Goal: Find contact information: Find contact information

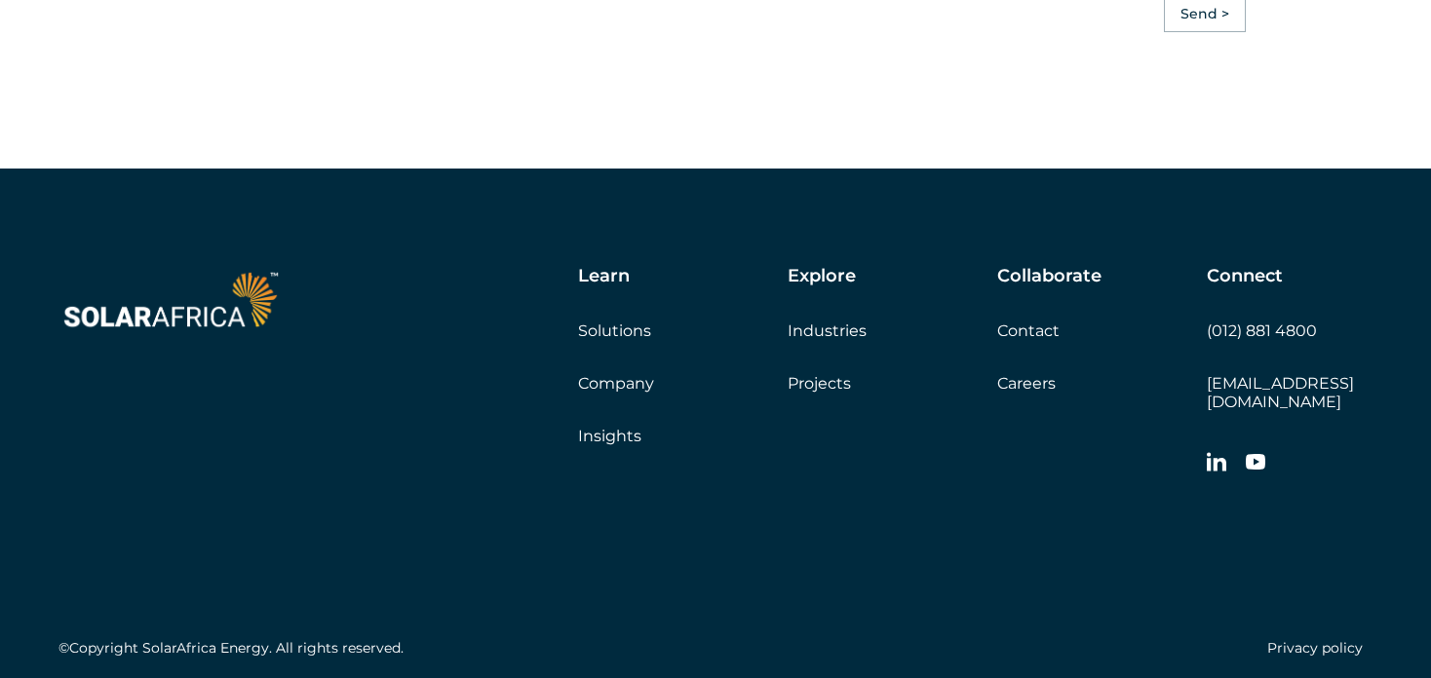
scroll to position [5555, 0]
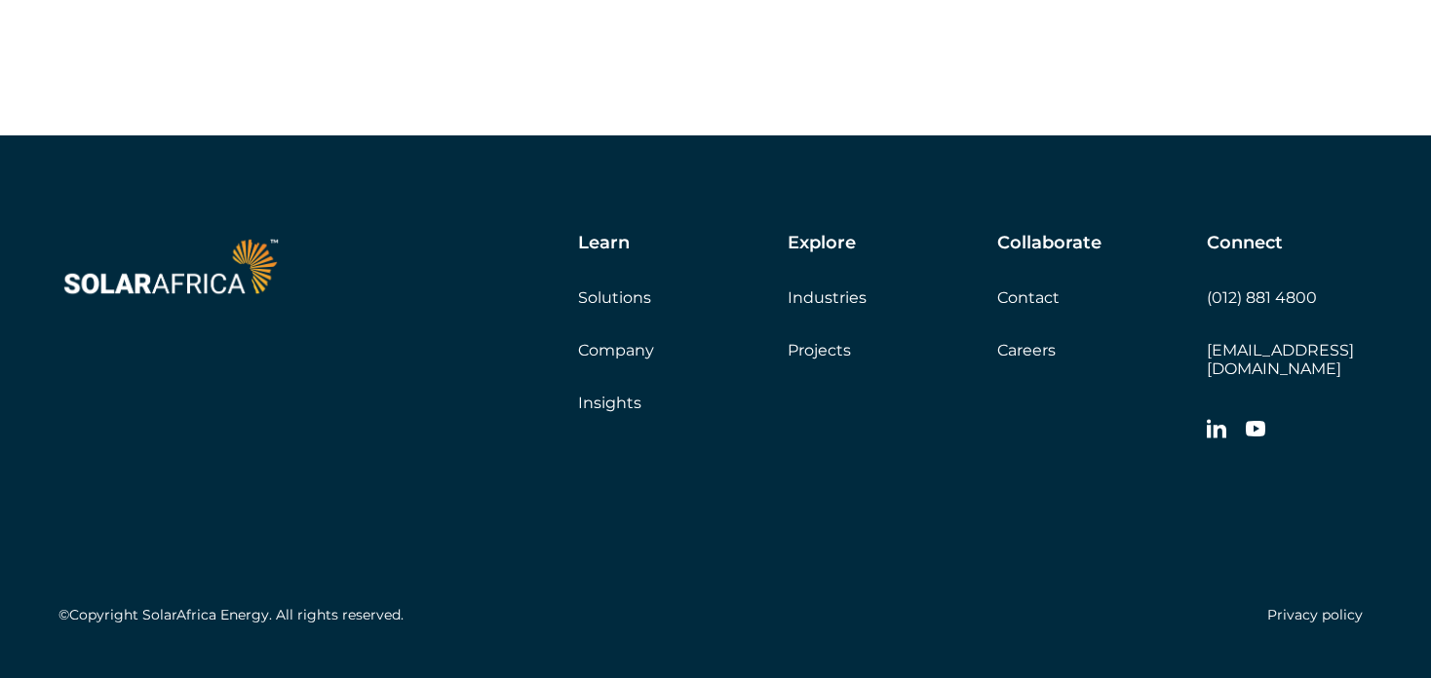
click at [619, 307] on link "Solutions" at bounding box center [614, 297] width 73 height 19
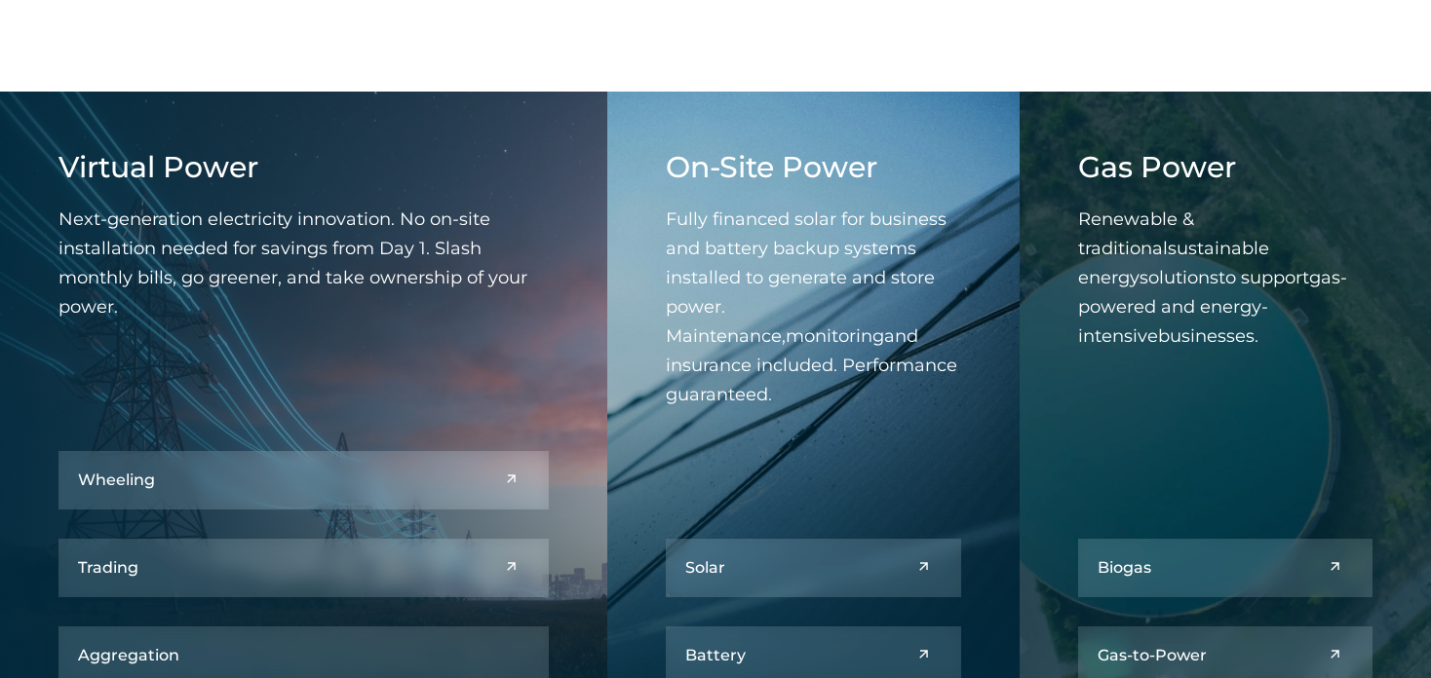
scroll to position [780, 0]
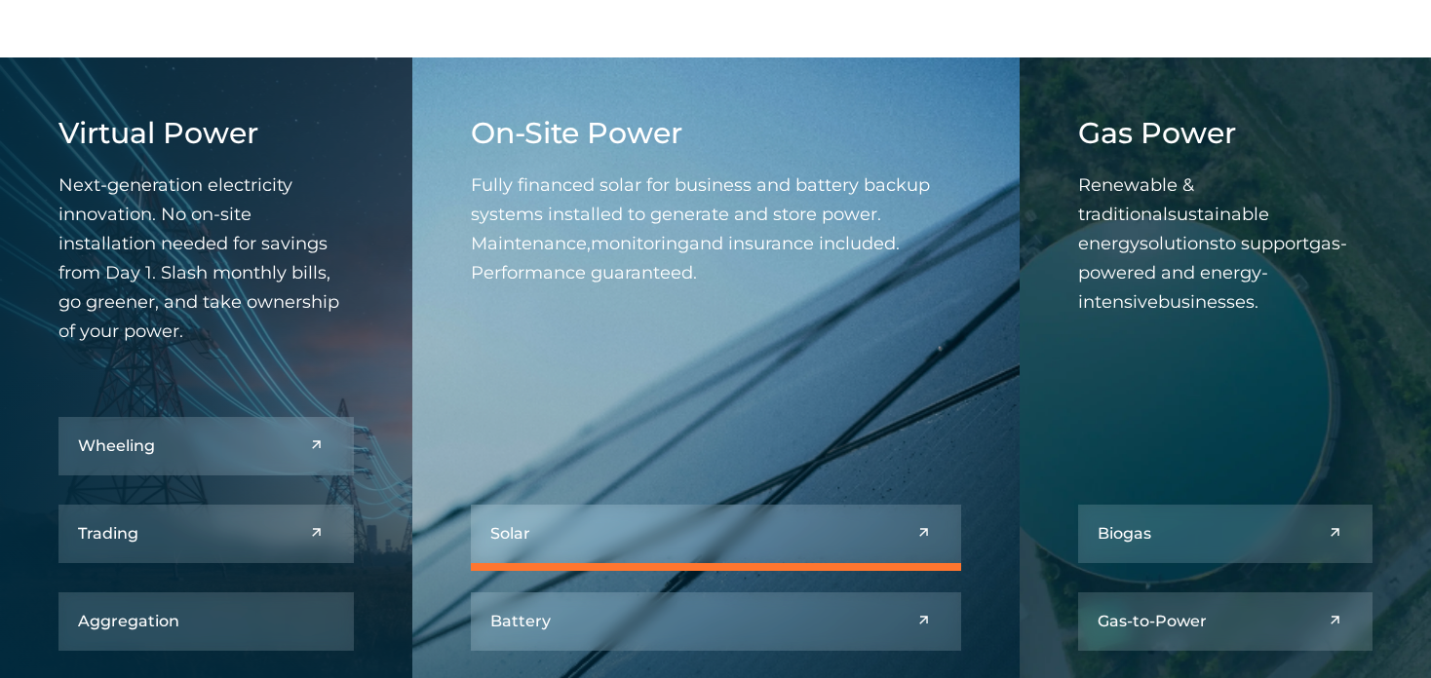
click at [519, 533] on link at bounding box center [716, 534] width 490 height 58
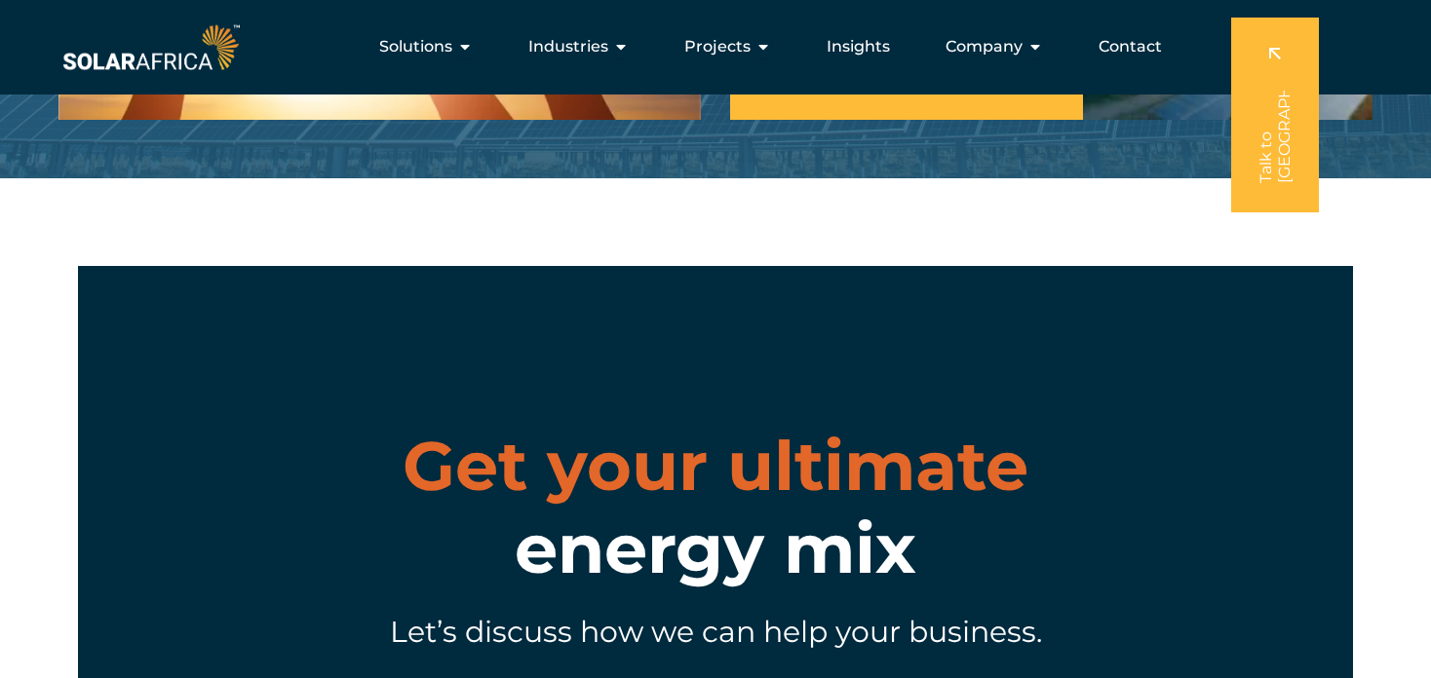
scroll to position [8323, 0]
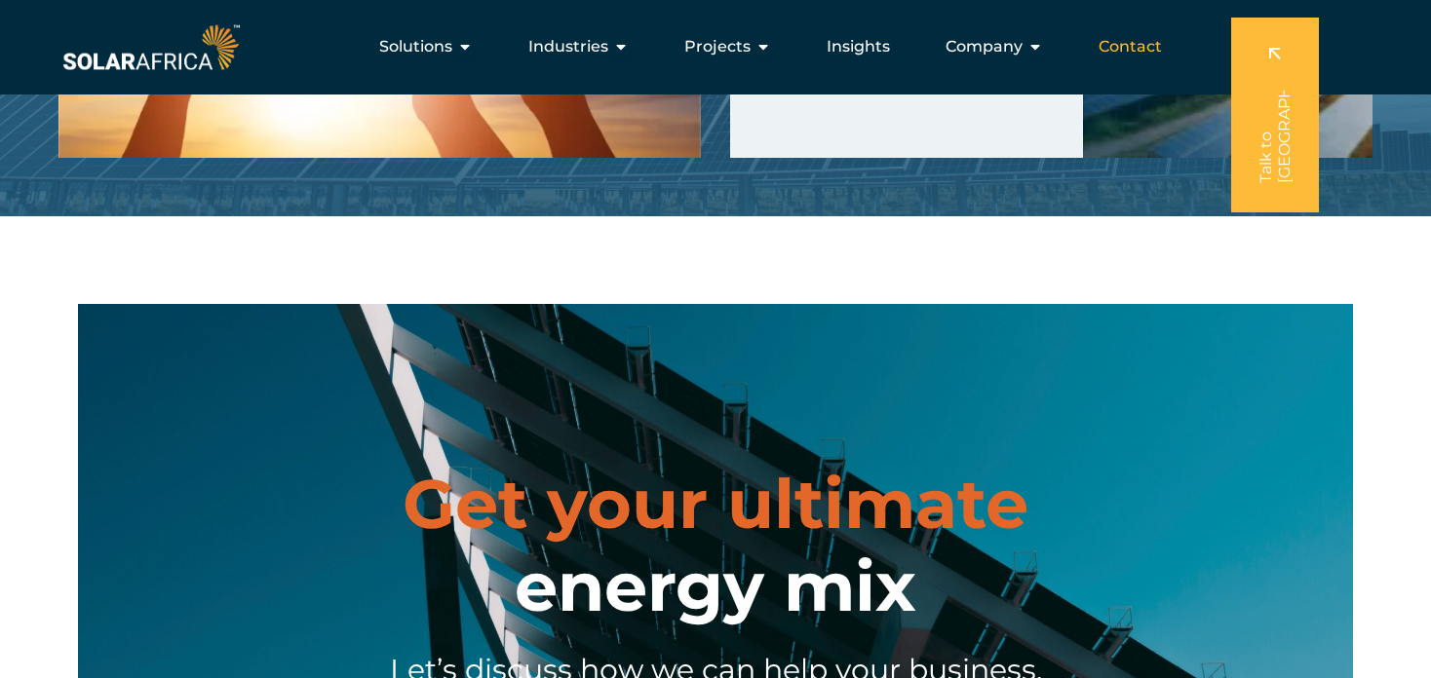
click at [1131, 48] on span "Contact" at bounding box center [1129, 46] width 63 height 23
